Goal: Task Accomplishment & Management: Manage account settings

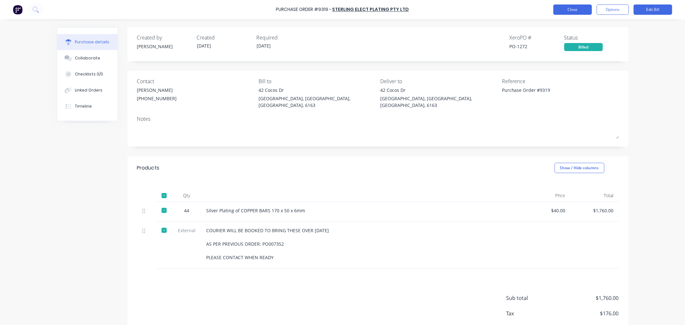
click at [567, 9] on button "Close" at bounding box center [573, 9] width 39 height 10
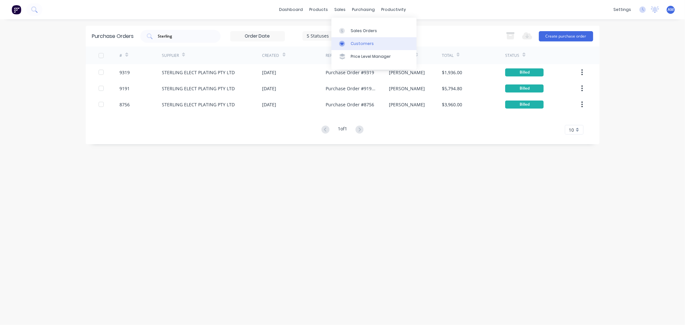
click at [355, 42] on div "Customers" at bounding box center [362, 44] width 23 height 6
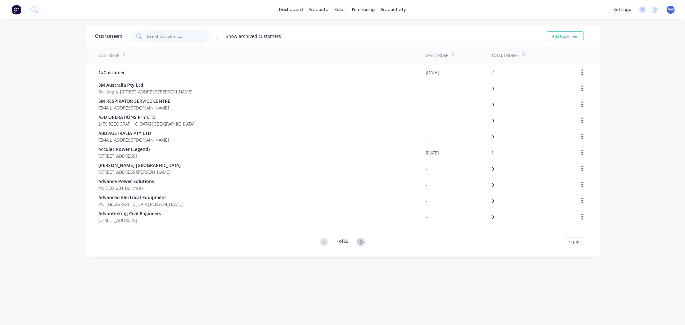
click at [147, 35] on input "text" at bounding box center [178, 36] width 63 height 13
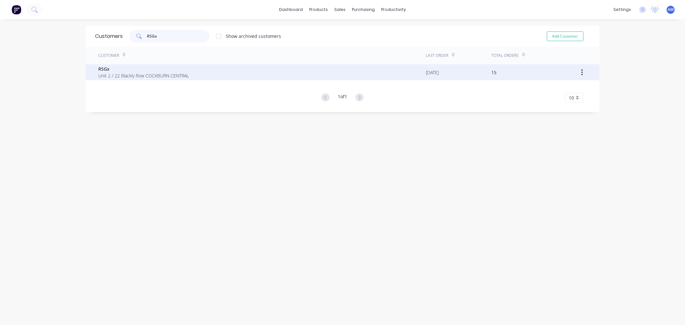
type input "RSGx"
click at [140, 71] on span "RSGx" at bounding box center [144, 69] width 91 height 7
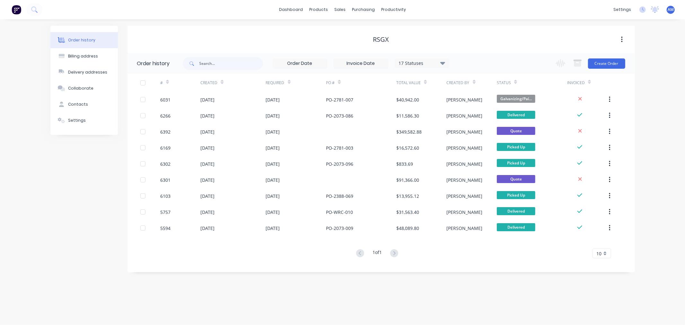
click at [379, 38] on div "RSGx" at bounding box center [381, 40] width 16 height 8
click at [383, 37] on div "RSGx" at bounding box center [381, 40] width 16 height 8
click at [383, 36] on div "RSGx" at bounding box center [381, 40] width 16 height 8
click at [88, 53] on button "Billing address" at bounding box center [83, 56] width 67 height 16
select select "AU"
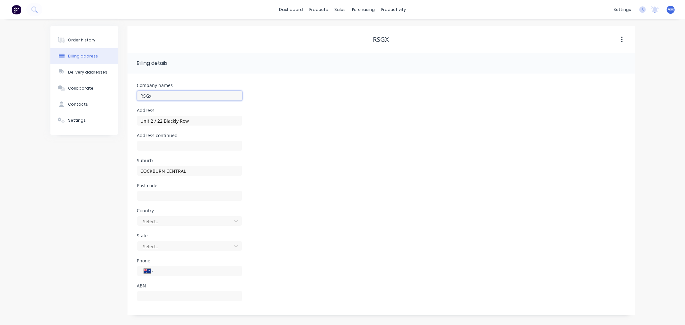
click at [156, 95] on input "RSGx" at bounding box center [189, 96] width 105 height 10
drag, startPoint x: 165, startPoint y: 94, endPoint x: 110, endPoint y: 93, distance: 54.6
click at [110, 93] on div "Order history Billing address Delivery addresses Collaborate Contacts Settings …" at bounding box center [342, 171] width 585 height 290
type input "Allied Power"
click at [316, 120] on div "Address [STREET_ADDRESS]" at bounding box center [381, 120] width 488 height 25
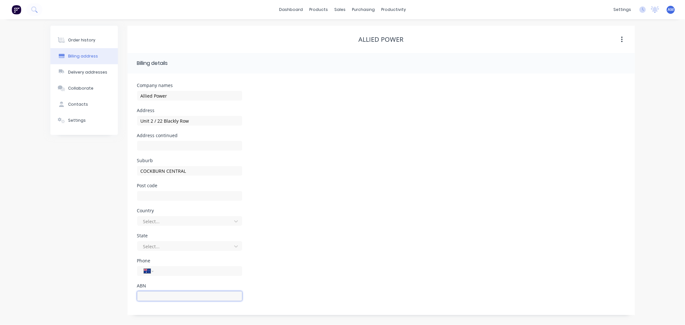
click at [166, 294] on input "text" at bounding box center [189, 296] width 105 height 10
type input "16601105686"
click at [325, 253] on div "State Select..." at bounding box center [381, 246] width 488 height 25
click at [356, 30] on div "Sales Orders" at bounding box center [364, 31] width 26 height 6
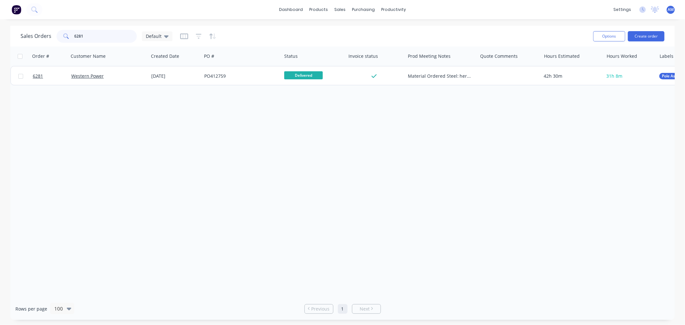
click at [91, 30] on input "6281" at bounding box center [106, 36] width 63 height 13
drag, startPoint x: 91, startPoint y: 36, endPoint x: 44, endPoint y: 41, distance: 47.5
click at [44, 40] on div "Sales Orders 6281 Default" at bounding box center [97, 36] width 152 height 13
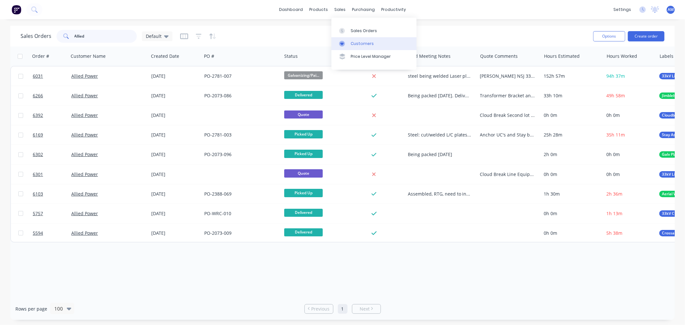
type input "Allied"
click at [355, 43] on div "Customers" at bounding box center [362, 44] width 23 height 6
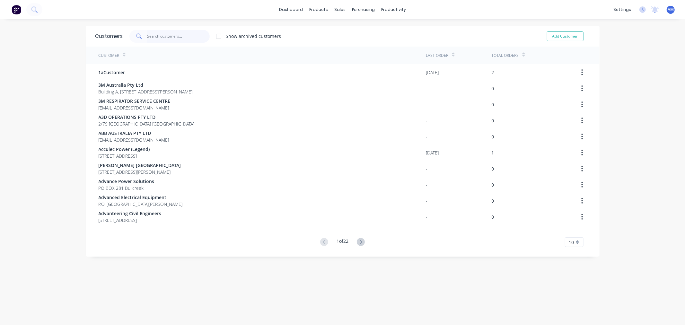
click at [171, 33] on input "text" at bounding box center [178, 36] width 63 height 13
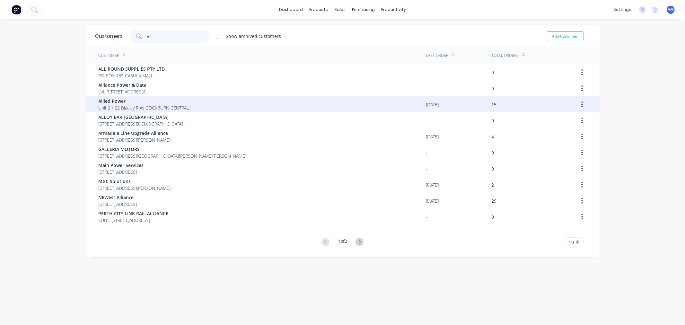
type input "all"
click at [149, 103] on span "Allied Power" at bounding box center [144, 101] width 91 height 7
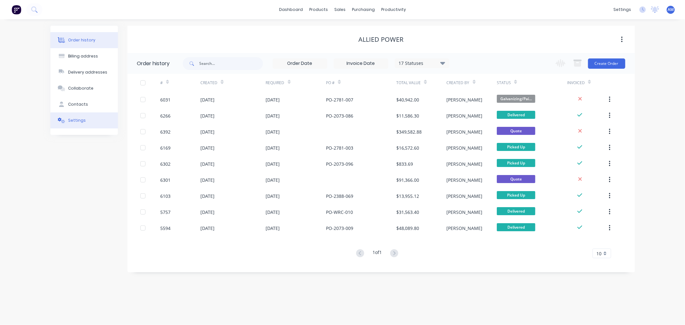
click at [86, 119] on button "Settings" at bounding box center [83, 120] width 67 height 16
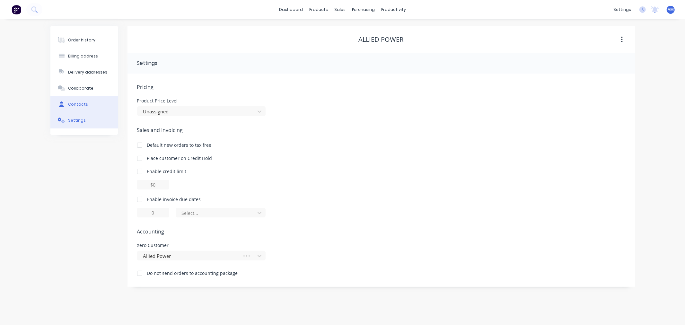
click at [85, 105] on div "Contacts" at bounding box center [78, 105] width 20 height 6
select select "AU"
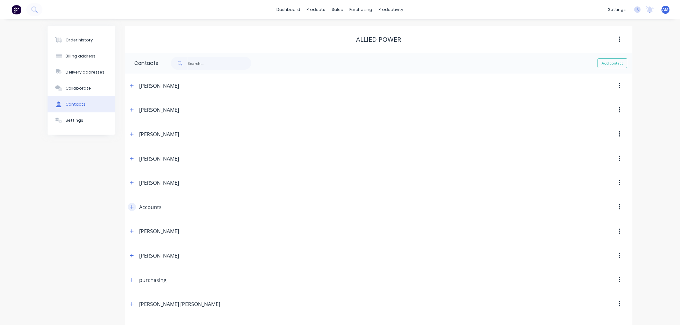
click at [132, 208] on icon "button" at bounding box center [132, 207] width 4 height 4
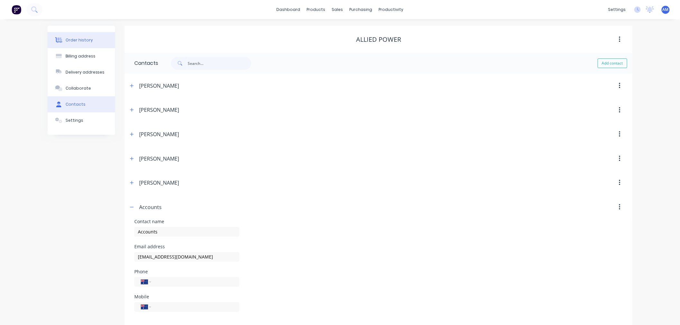
click at [85, 37] on div "Order history" at bounding box center [79, 40] width 27 height 6
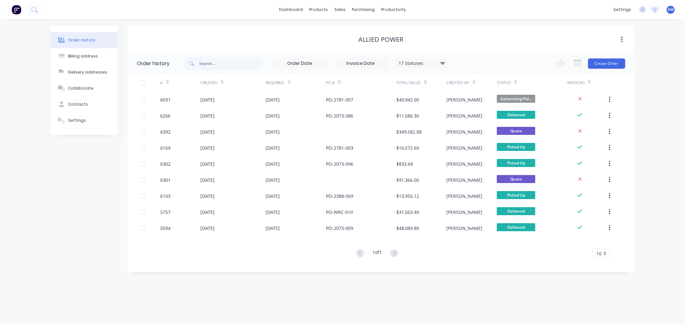
click at [650, 93] on div "Order history Billing address Delivery addresses Collaborate Contacts Settings …" at bounding box center [342, 172] width 685 height 306
